Goal: Submit feedback/report problem: Submit feedback/report problem

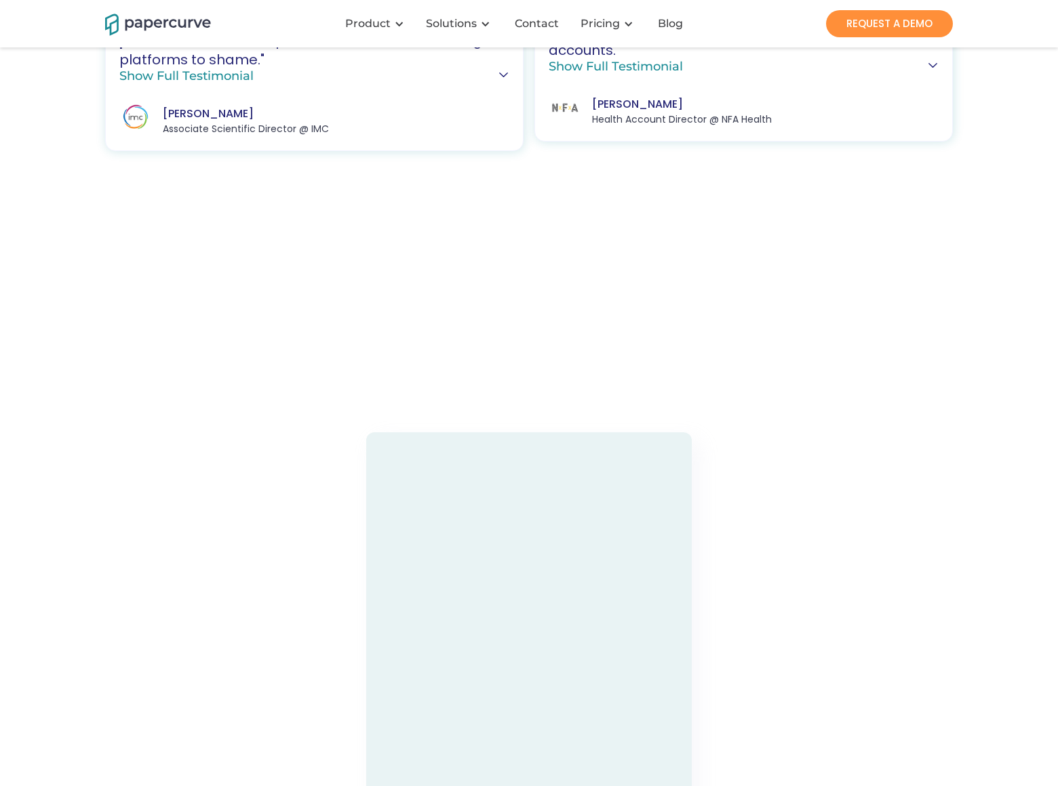
scroll to position [3747, 0]
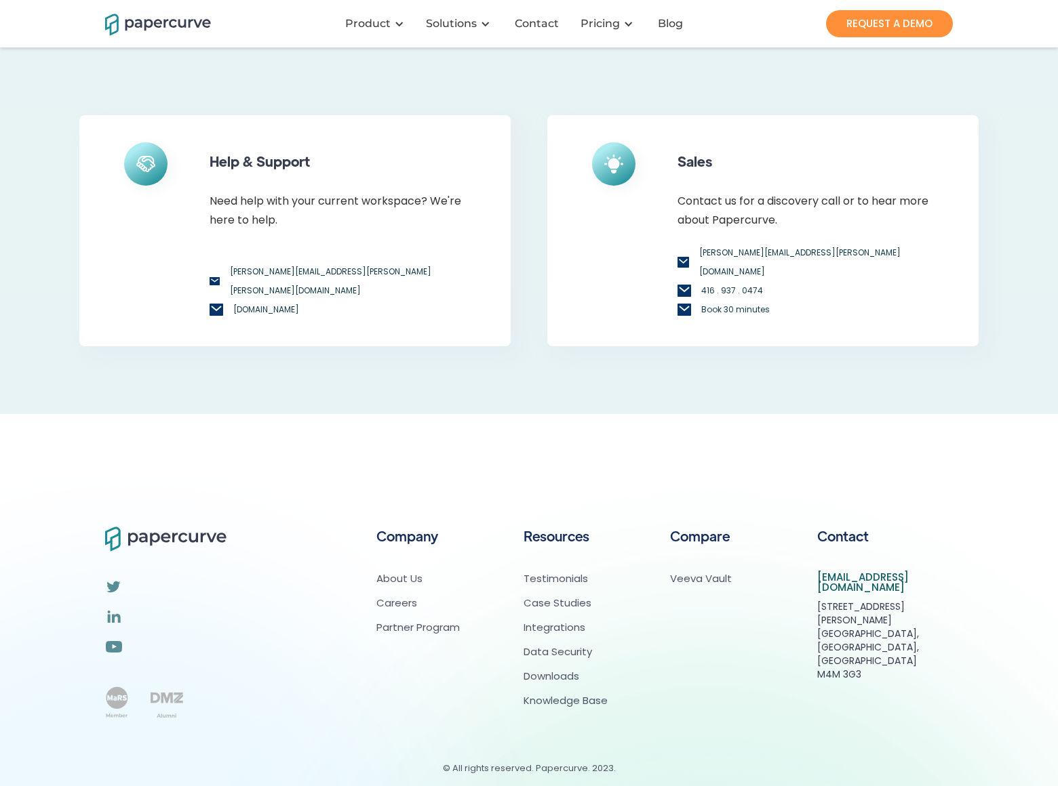
scroll to position [130, 0]
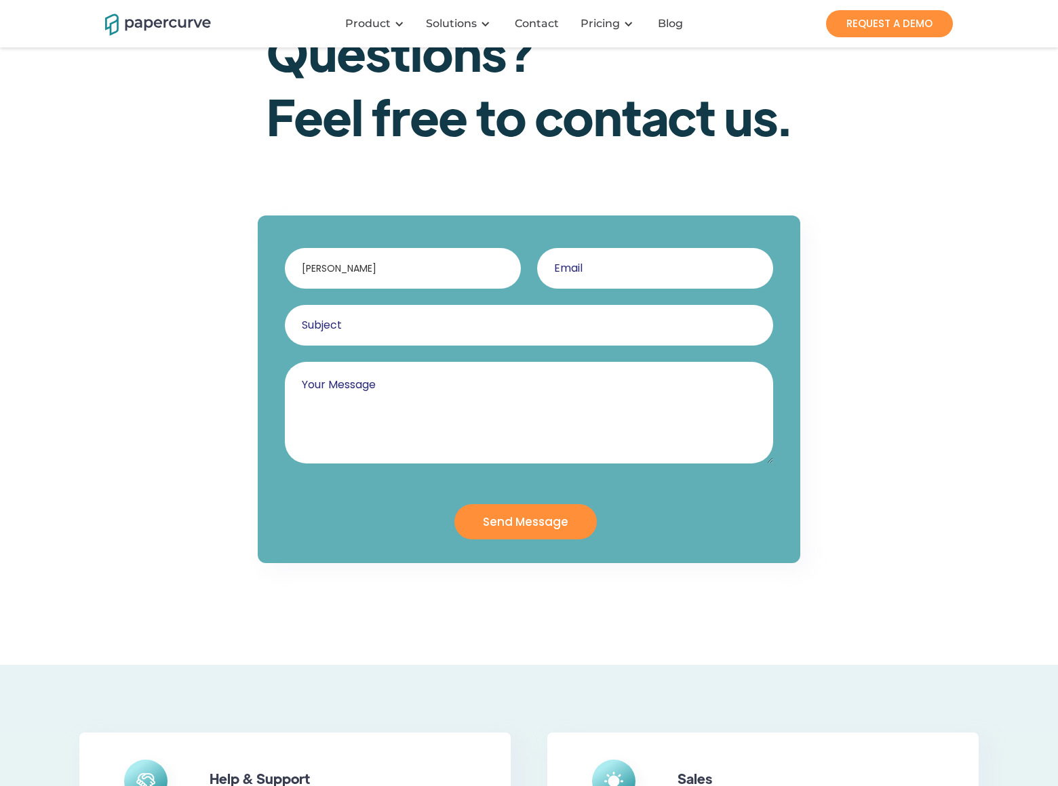
type input "Gary Charles"
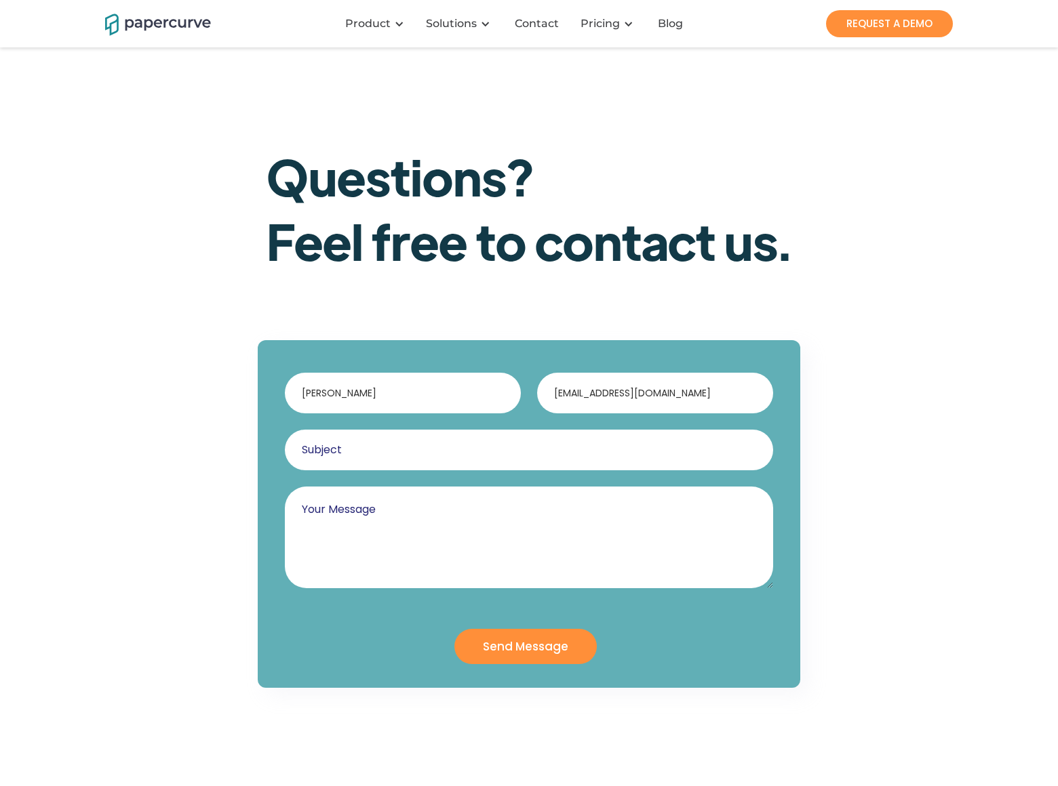
type input "garycharles@dominatebanners.com"
type input "DominateBanners"
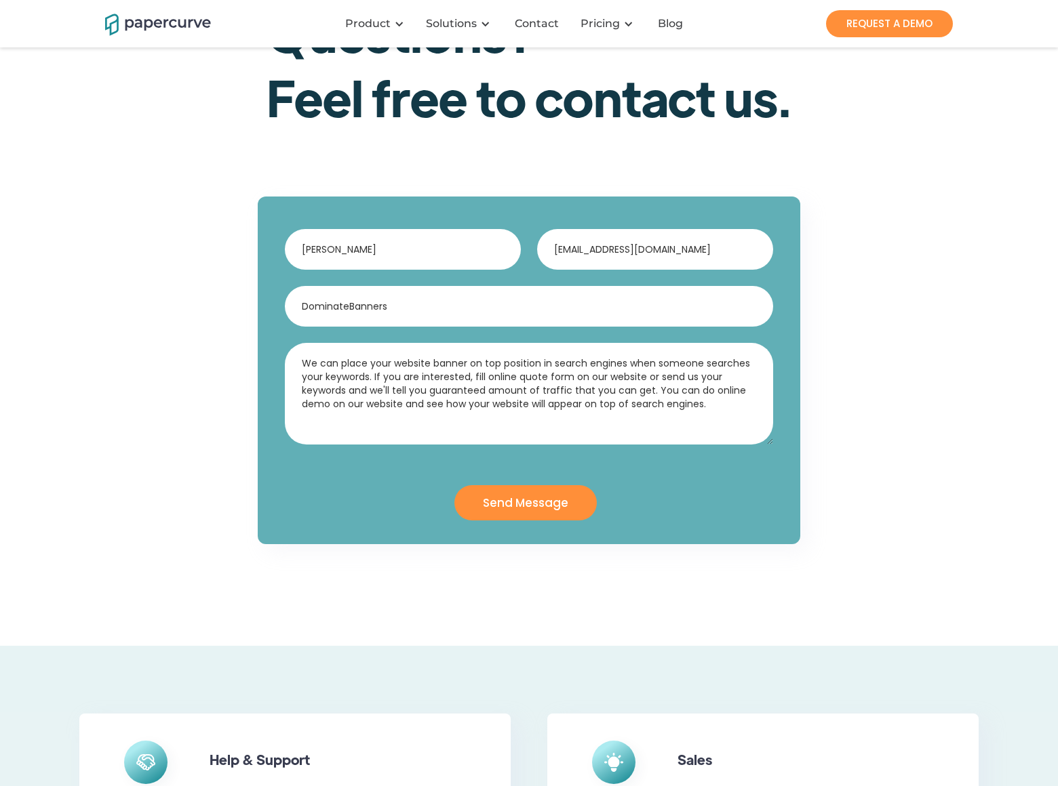
type textarea "We can place your website banner on top position in search engines when someone…"
click at [525, 502] on input "Send Message" at bounding box center [525, 502] width 142 height 35
type input "Please wait..."
